Goal: Check status: Check status

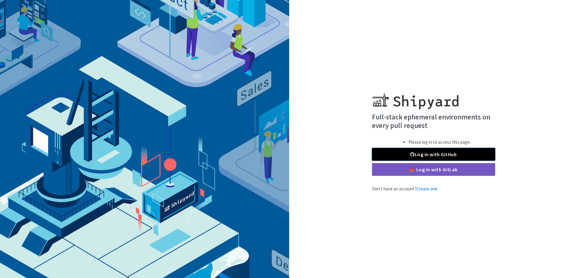
click at [383, 152] on link "Log in with GitHub" at bounding box center [433, 154] width 123 height 13
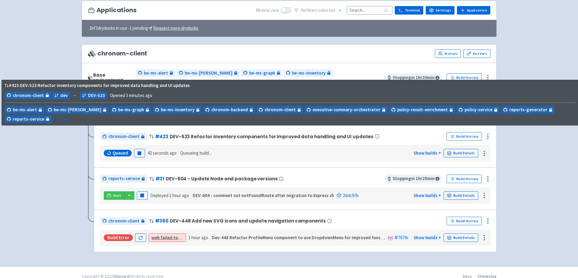
scroll to position [45, 0]
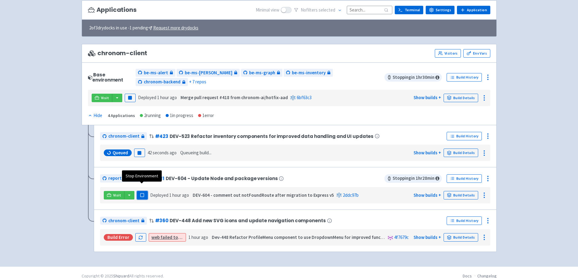
click at [143, 193] on rect "button" at bounding box center [141, 194] width 3 height 3
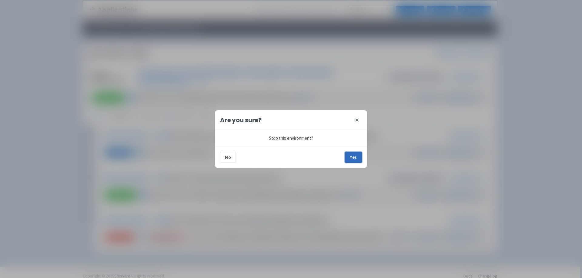
click at [357, 157] on button "Yes" at bounding box center [353, 157] width 17 height 11
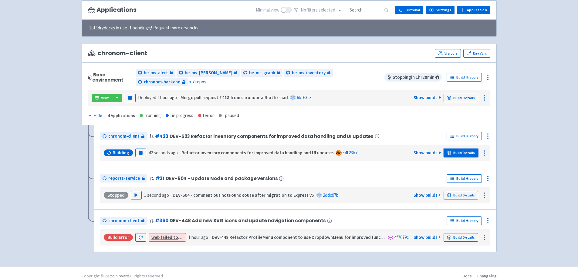
click at [469, 149] on link "Build Details" at bounding box center [460, 153] width 35 height 8
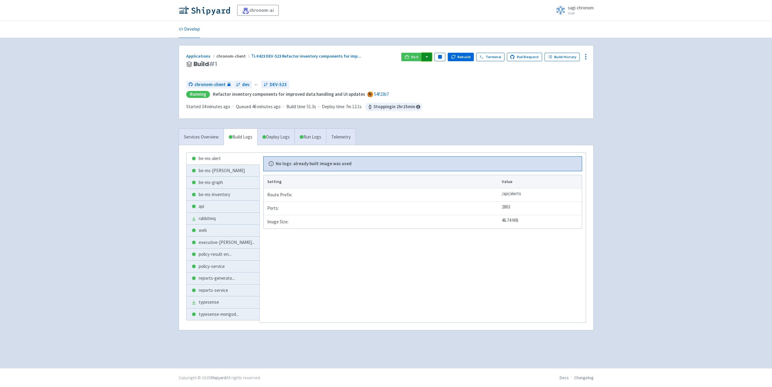
click at [427, 57] on button "button" at bounding box center [426, 57] width 10 height 8
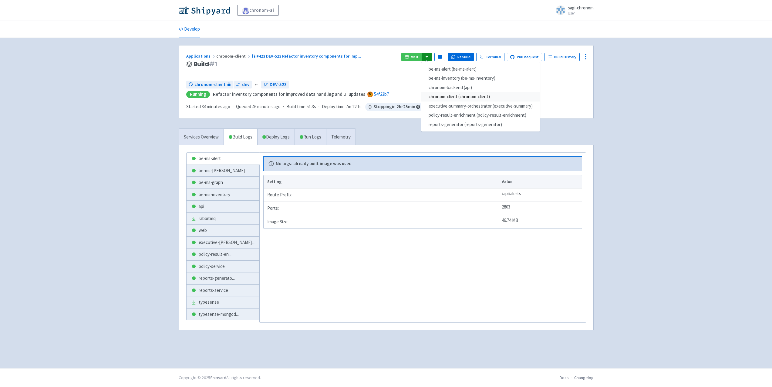
click at [447, 99] on link "chronom-client (chronom-client)" at bounding box center [480, 96] width 119 height 9
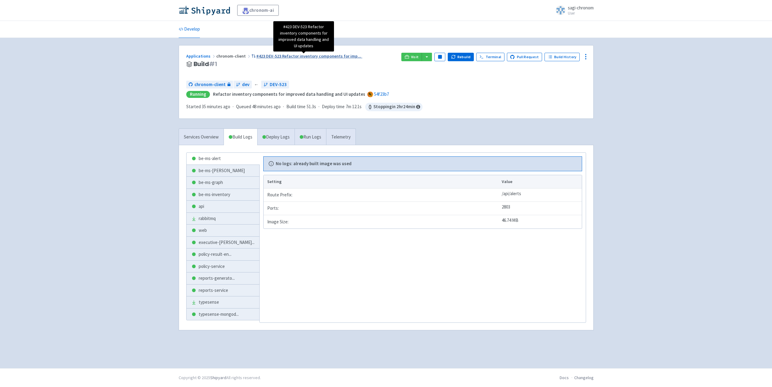
click at [277, 57] on span "#423 DEV-523 Refactor inventory components for imp ..." at bounding box center [308, 55] width 105 height 5
click at [202, 139] on link "Services Overview" at bounding box center [201, 137] width 45 height 17
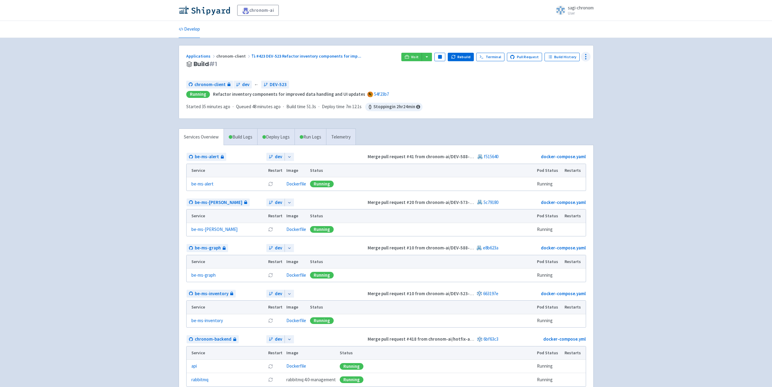
click at [577, 56] on icon at bounding box center [585, 56] width 7 height 7
click at [267, 55] on span "#423 DEV-523 Refactor inventory components for imp ..." at bounding box center [308, 55] width 105 height 5
click at [181, 29] on icon at bounding box center [181, 29] width 4 height 4
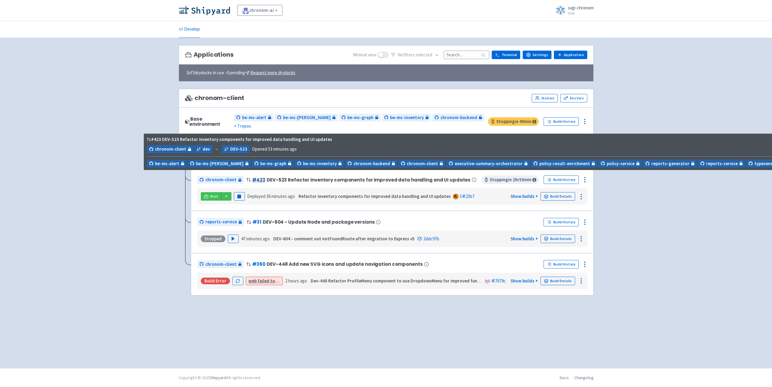
click at [257, 177] on link "# 423" at bounding box center [259, 180] width 14 height 6
